Goal: Task Accomplishment & Management: Use online tool/utility

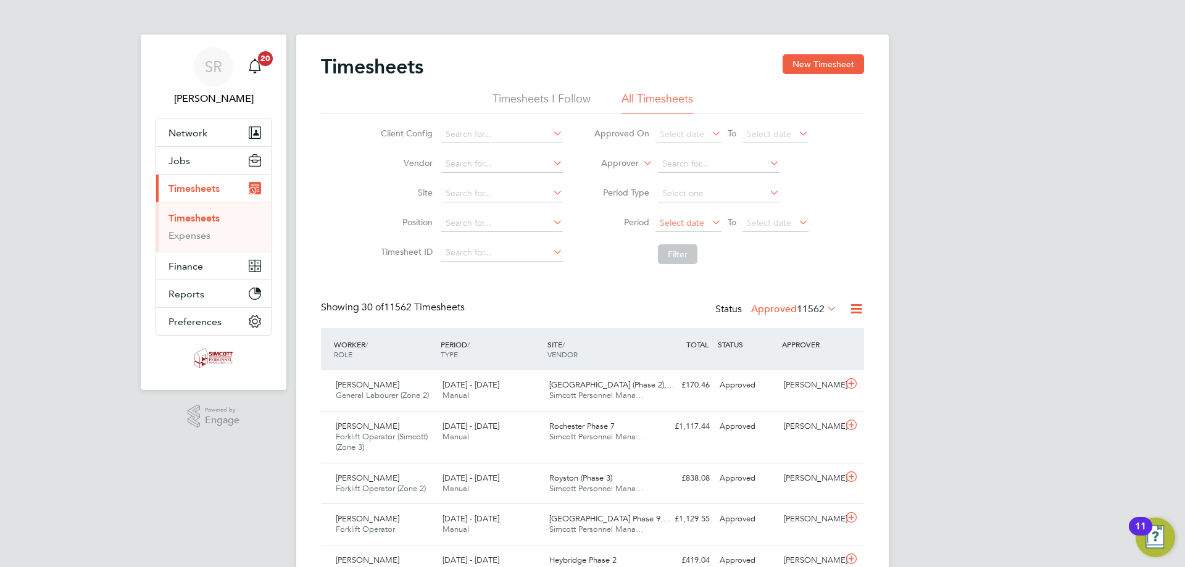
click at [691, 227] on span "Select date" at bounding box center [682, 222] width 44 height 11
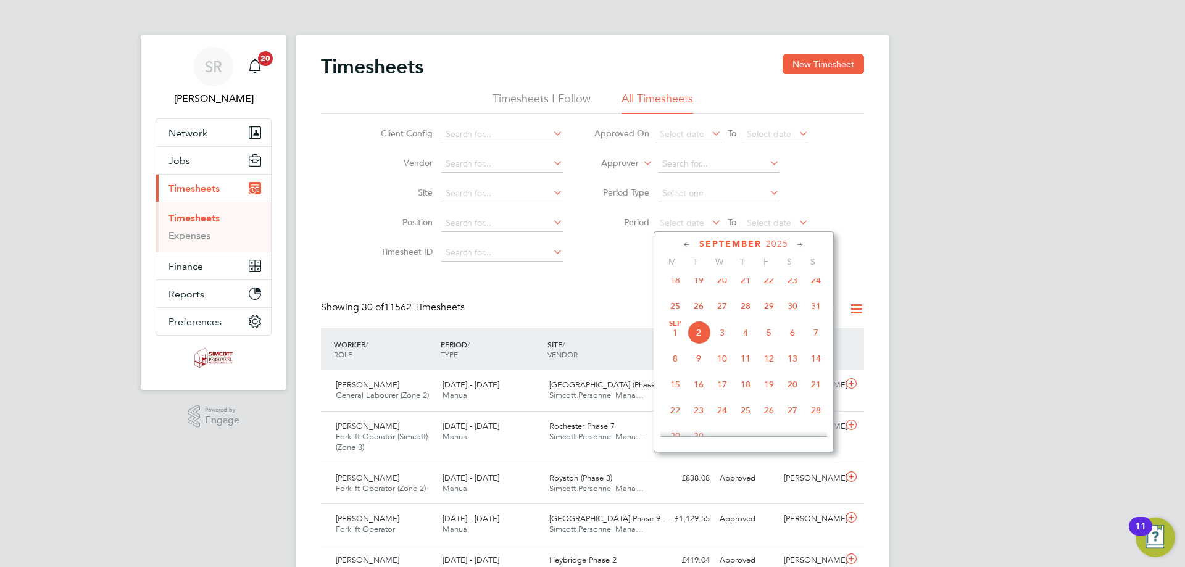
click at [676, 314] on span "25" at bounding box center [674, 305] width 23 height 23
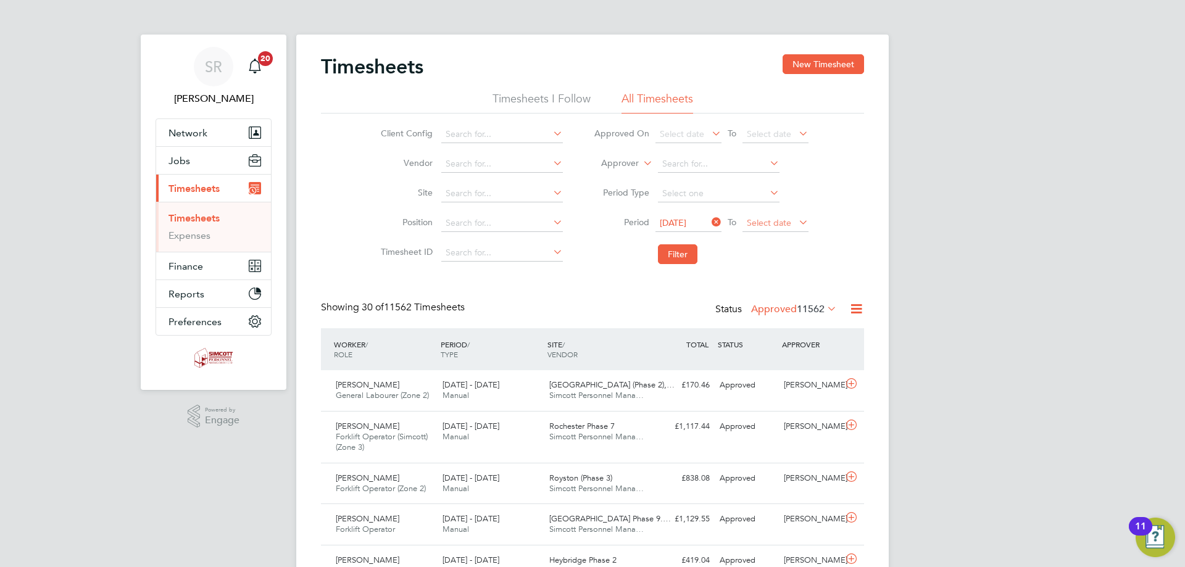
click at [774, 228] on span "Select date" at bounding box center [775, 223] width 66 height 17
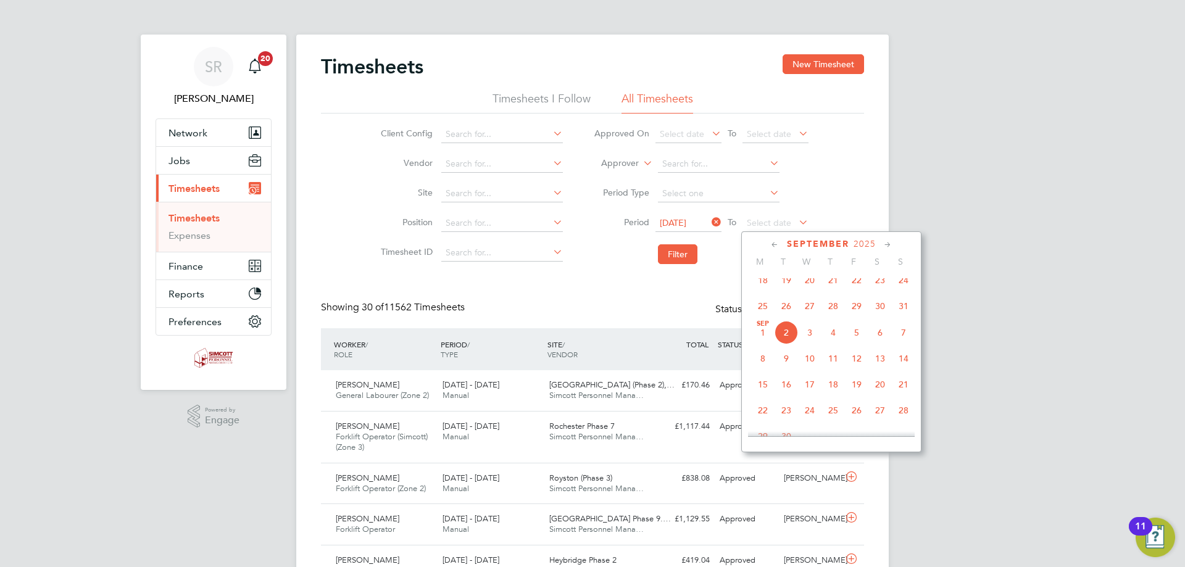
click at [902, 310] on span "31" at bounding box center [903, 305] width 23 height 23
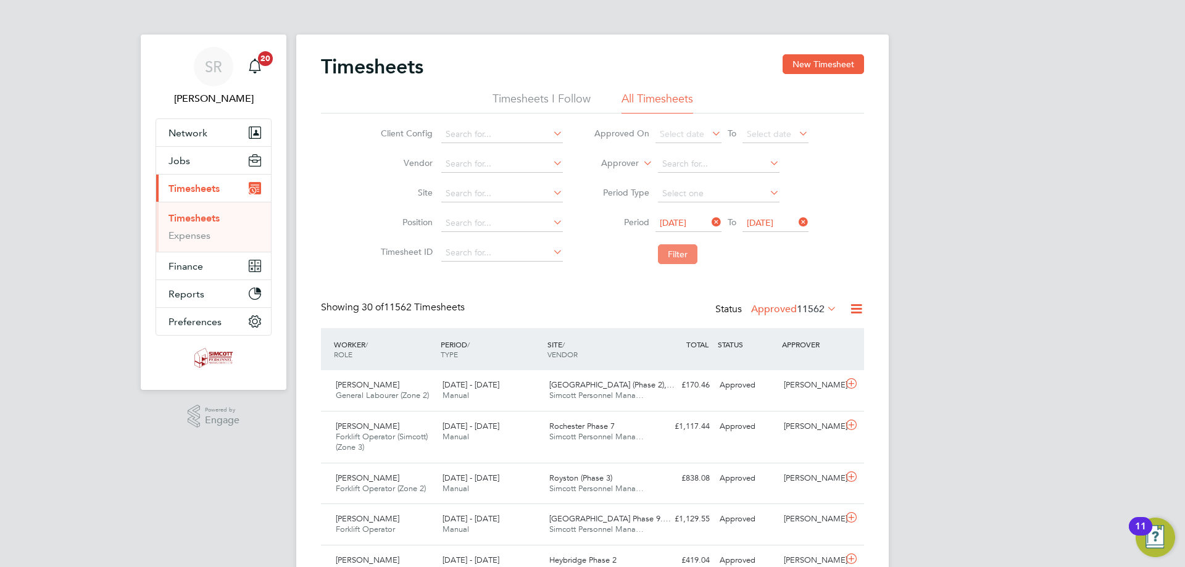
click at [658, 257] on button "Filter" at bounding box center [677, 254] width 39 height 20
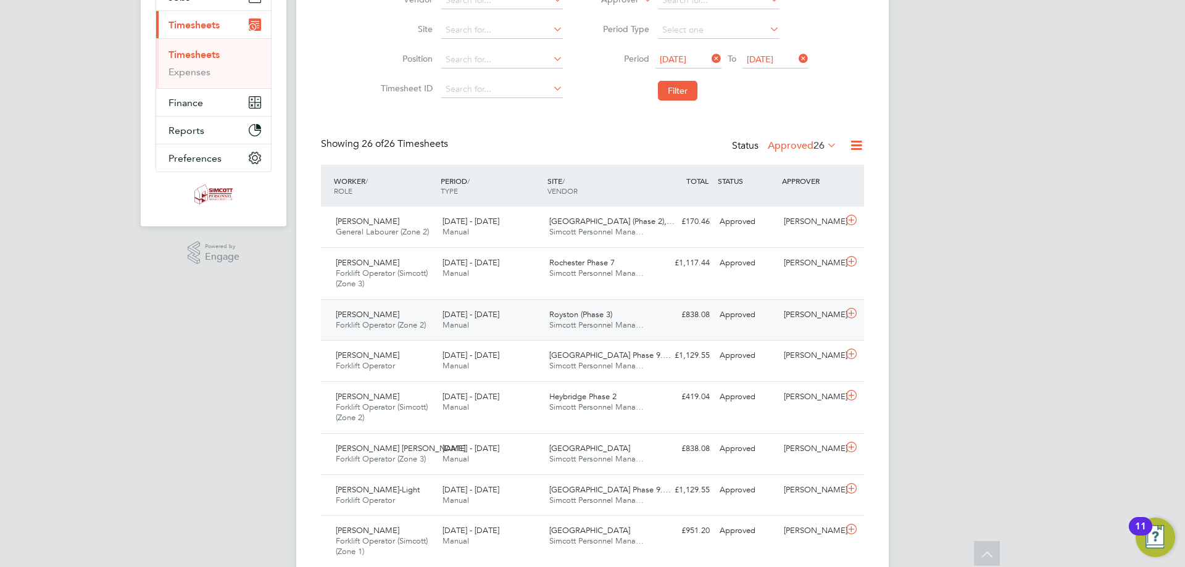
scroll to position [185, 0]
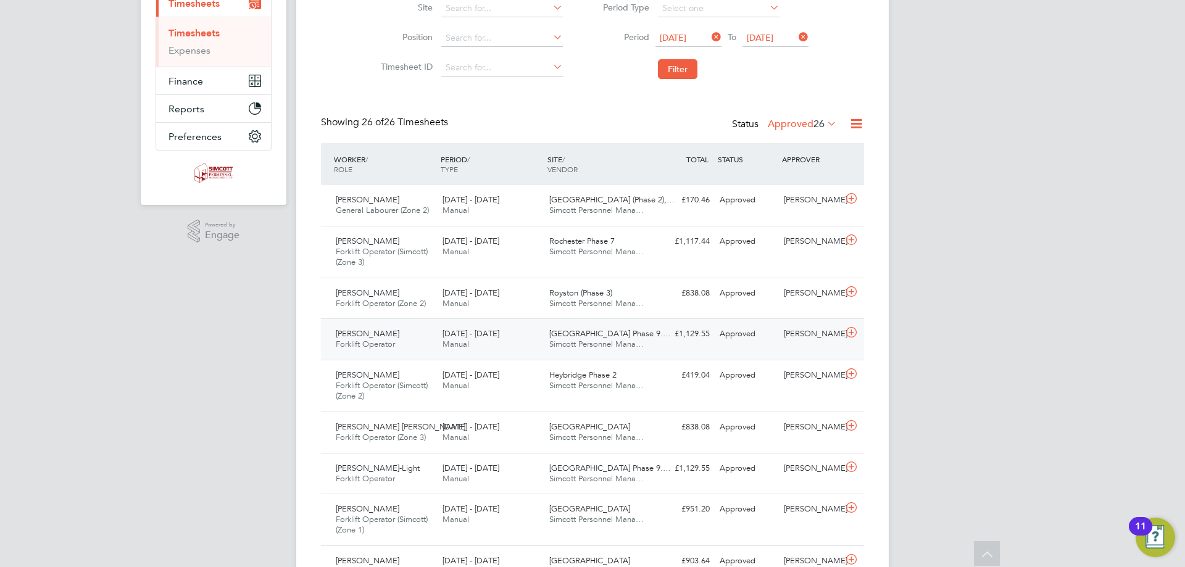
click at [386, 344] on span "Forklift Operator" at bounding box center [365, 344] width 59 height 10
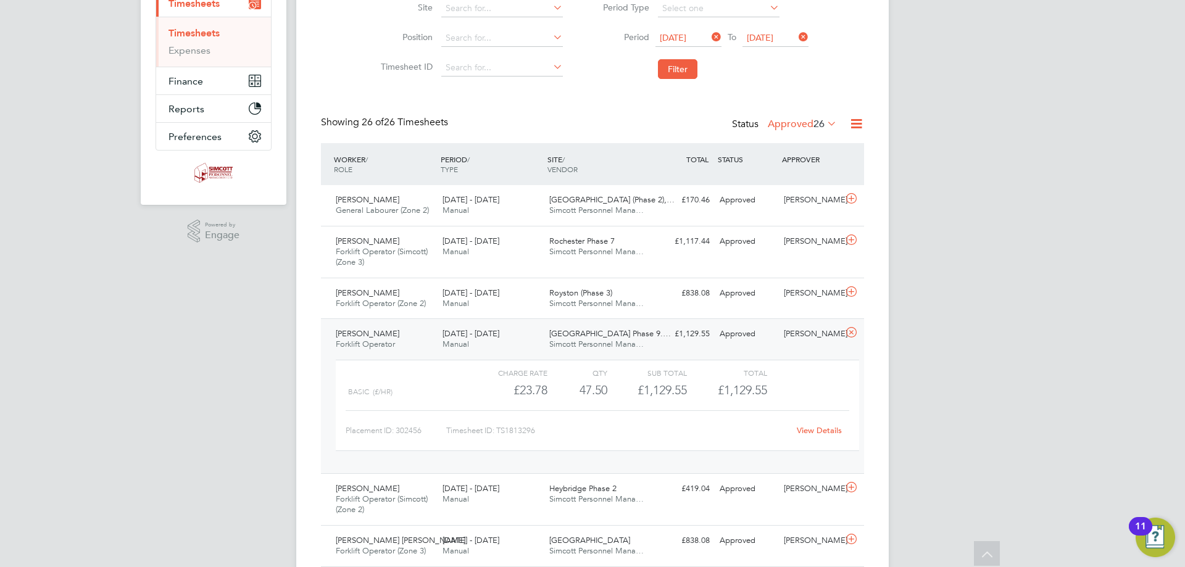
click at [821, 430] on link "View Details" at bounding box center [819, 430] width 45 height 10
